Goal: Transaction & Acquisition: Purchase product/service

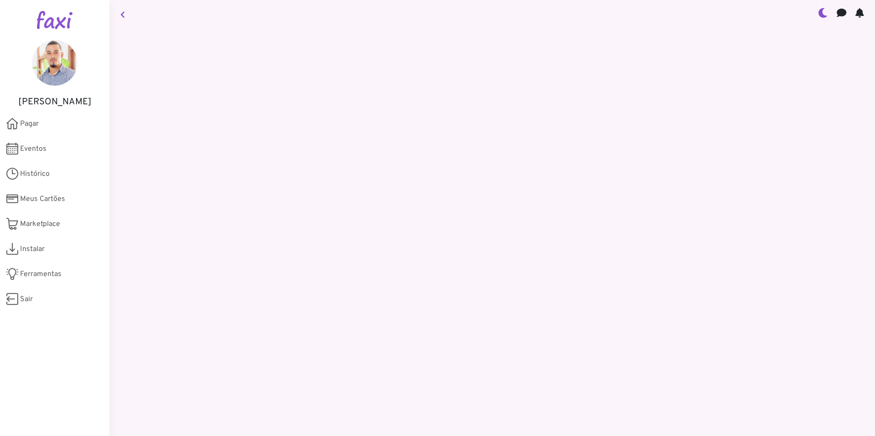
click at [820, 16] on icon at bounding box center [823, 12] width 10 height 7
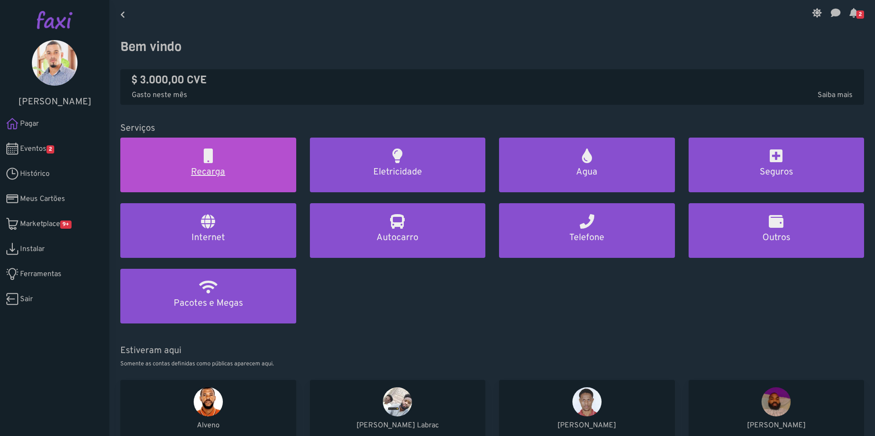
click at [208, 160] on h2 at bounding box center [208, 156] width 9 height 15
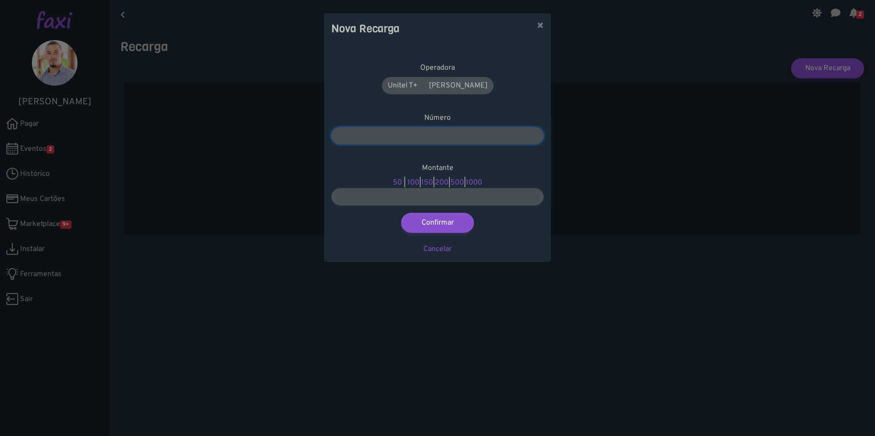
click at [438, 137] on input "number" at bounding box center [437, 135] width 212 height 17
click at [539, 26] on button "×" at bounding box center [540, 26] width 21 height 26
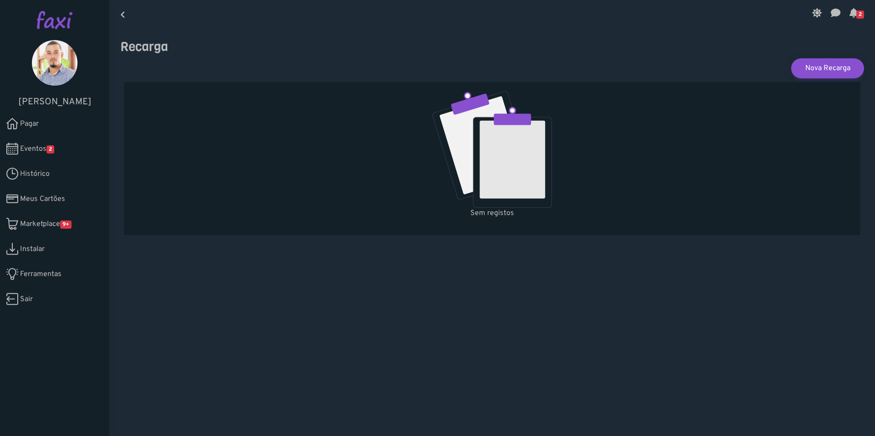
click at [43, 153] on span "Eventos 2" at bounding box center [37, 149] width 34 height 11
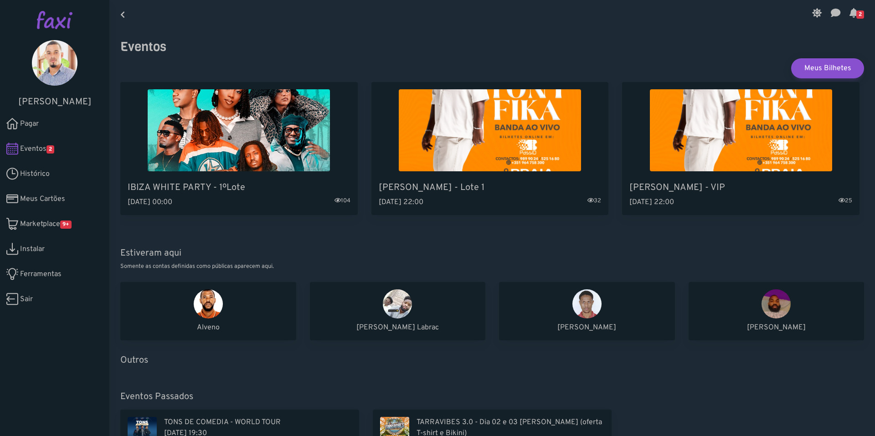
click at [36, 121] on span "Pagar" at bounding box center [29, 123] width 19 height 11
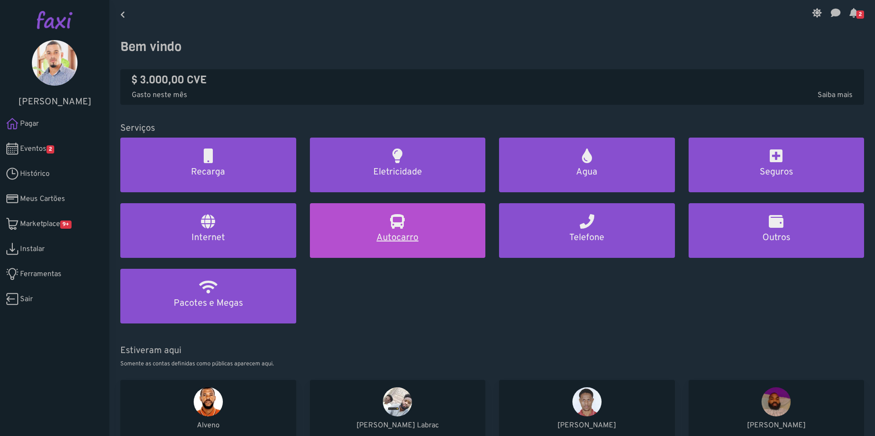
click at [390, 229] on h2 at bounding box center [397, 221] width 15 height 15
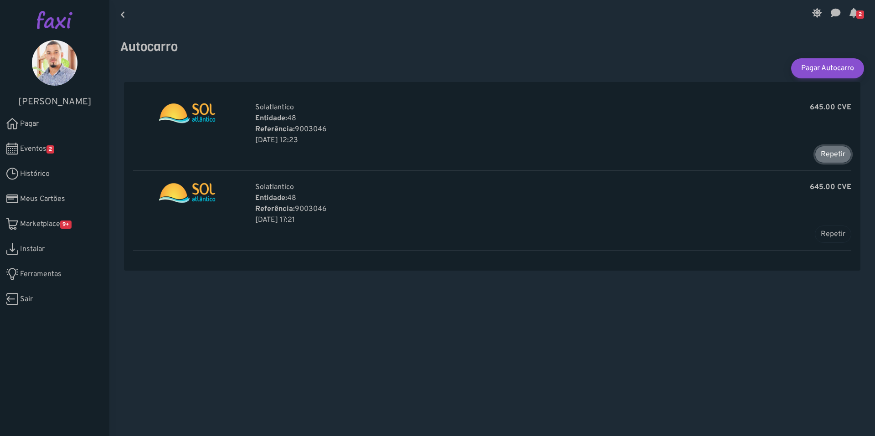
click at [821, 152] on button "Repetir" at bounding box center [833, 154] width 36 height 17
type input "*******"
type input "******"
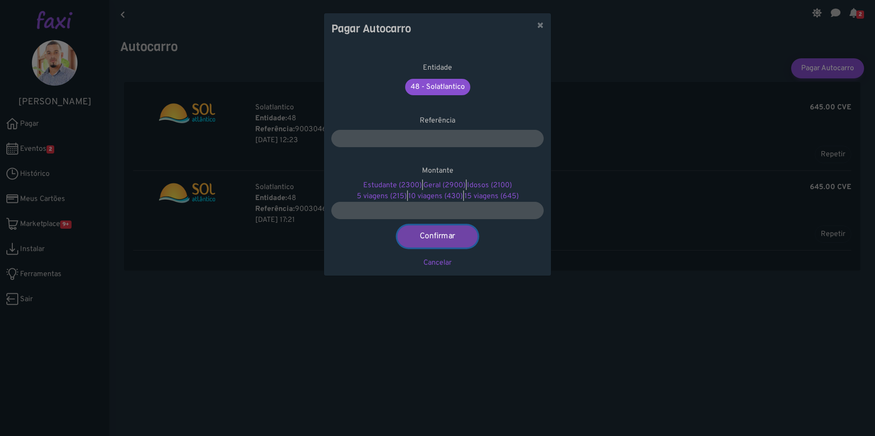
click at [436, 234] on button "Confirmar" at bounding box center [437, 237] width 80 height 22
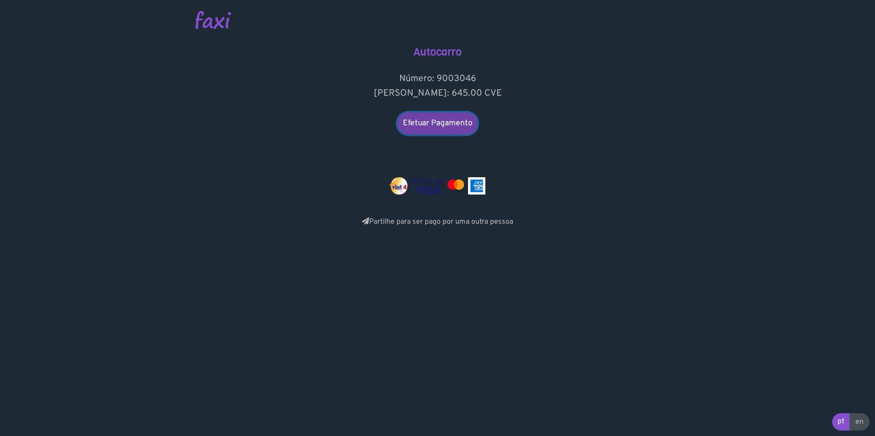
click at [437, 127] on link "Efetuar Pagamento" at bounding box center [437, 124] width 80 height 22
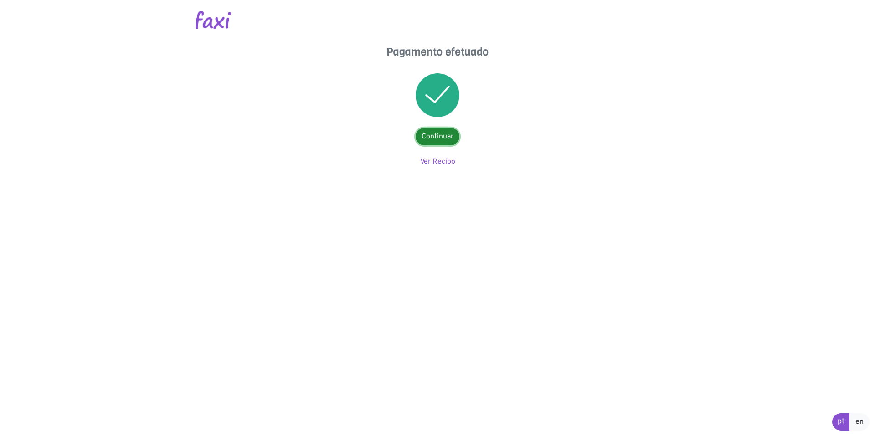
click at [436, 138] on link "Continuar" at bounding box center [438, 136] width 44 height 17
